Goal: Transaction & Acquisition: Purchase product/service

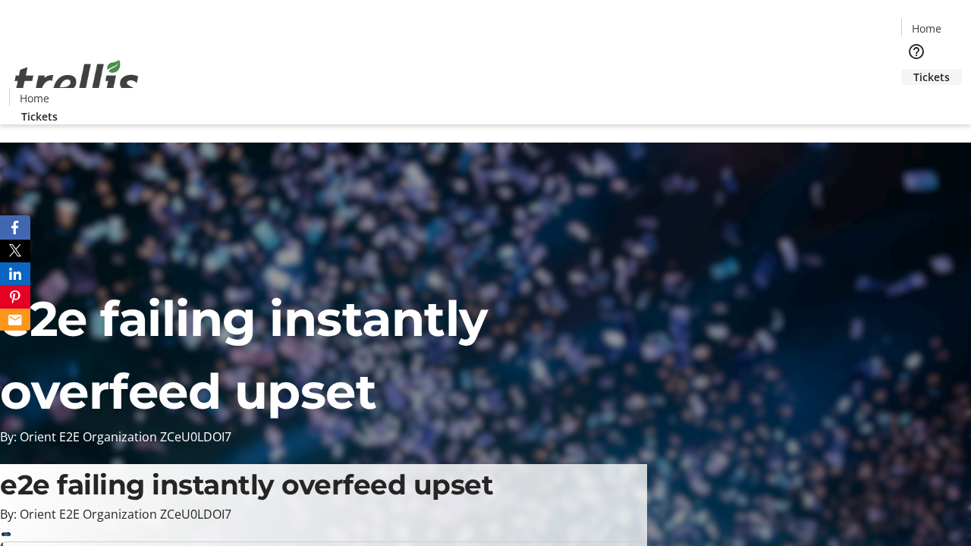
click at [913, 69] on span "Tickets" at bounding box center [931, 77] width 36 height 16
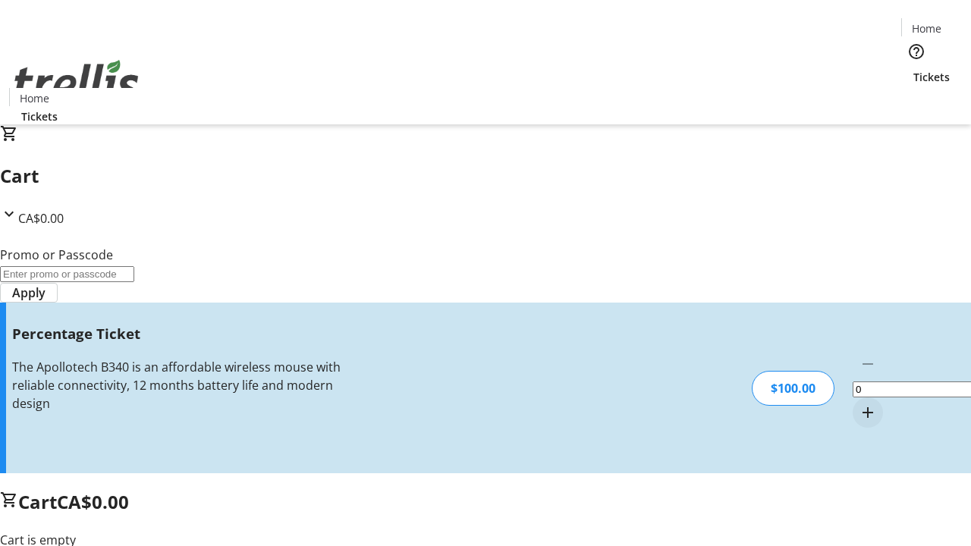
click at [859, 404] on mat-icon "Increment by one" at bounding box center [868, 413] width 18 height 18
type input "1"
type input "BAR"
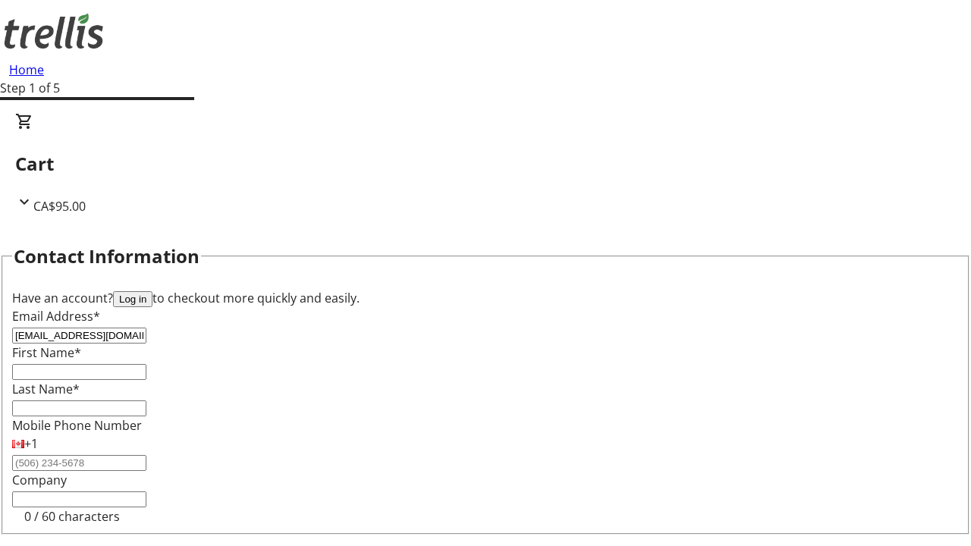
type input "[EMAIL_ADDRESS][DOMAIN_NAME]"
type input "Rebeka"
type input "[PERSON_NAME]"
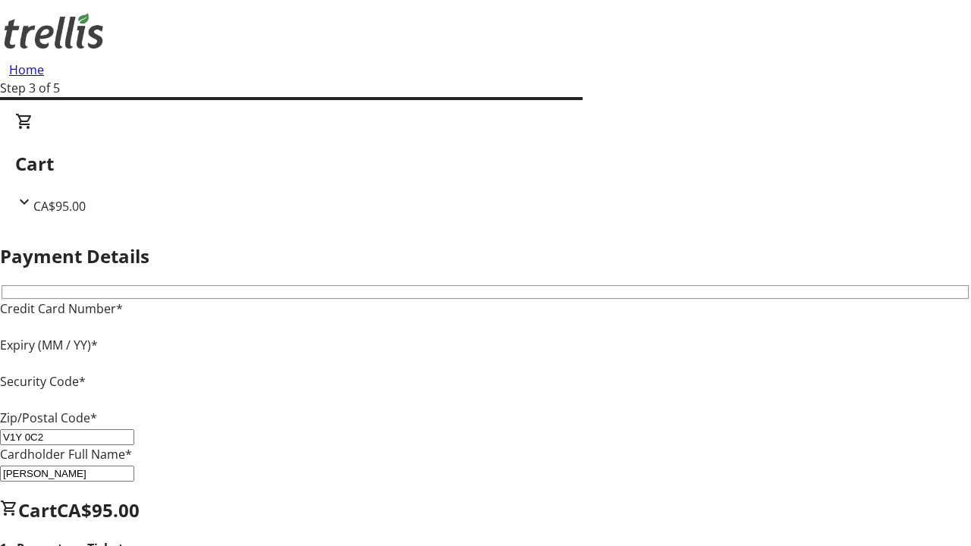
type input "V1Y 0C2"
